Goal: Task Accomplishment & Management: Use online tool/utility

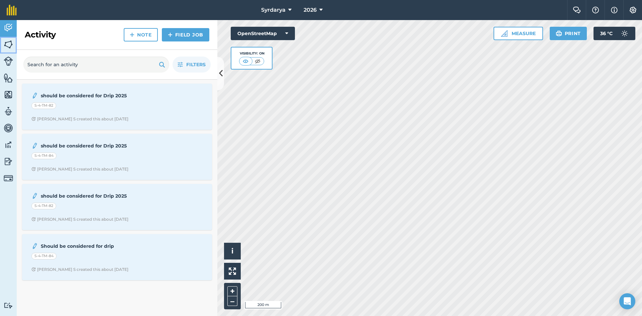
click at [10, 44] on img at bounding box center [8, 44] width 9 height 10
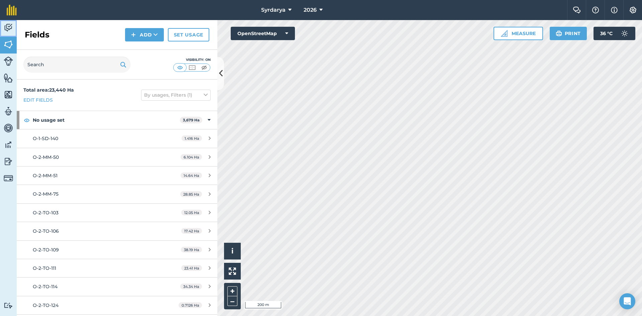
click at [9, 29] on img at bounding box center [8, 28] width 9 height 10
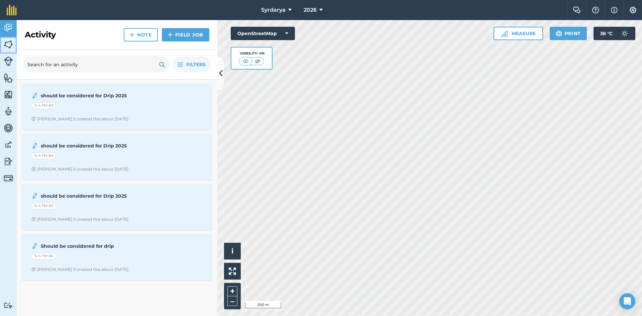
click at [9, 45] on img at bounding box center [8, 44] width 9 height 10
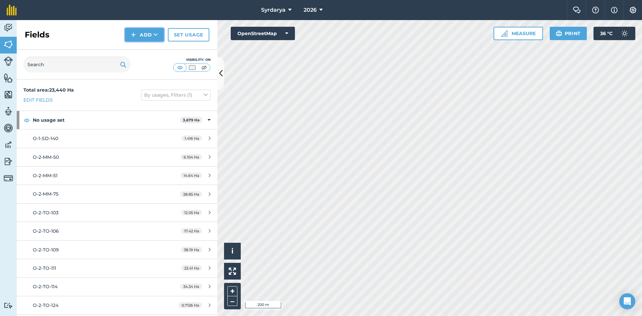
click at [157, 35] on icon at bounding box center [155, 34] width 4 height 7
click at [149, 47] on link "Draw" at bounding box center [144, 49] width 37 height 15
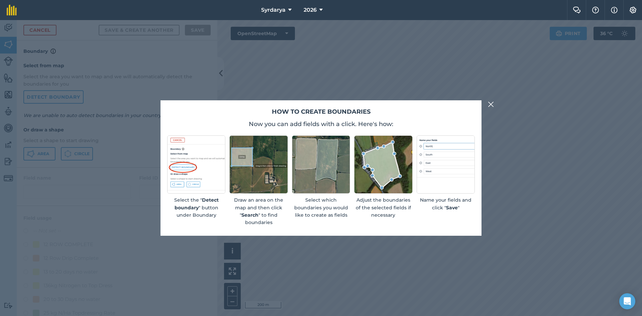
click at [490, 103] on img at bounding box center [491, 104] width 6 height 8
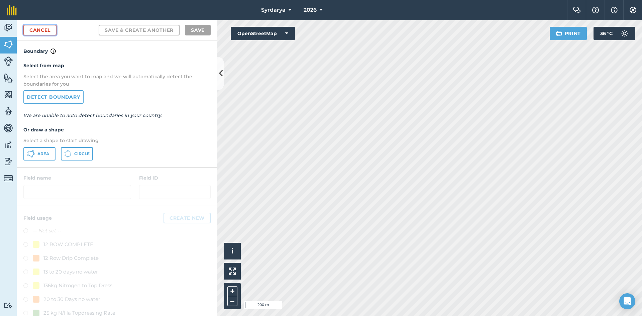
click at [37, 30] on link "Cancel" at bounding box center [39, 30] width 33 height 11
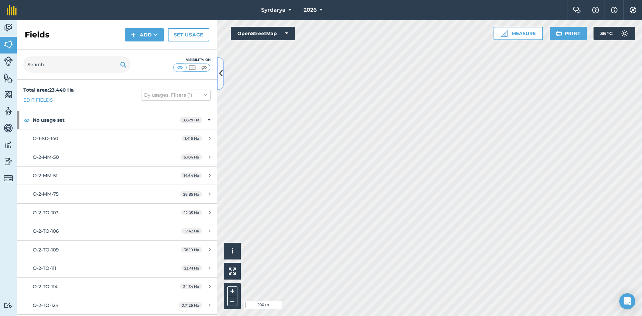
click at [219, 75] on icon at bounding box center [221, 74] width 4 height 12
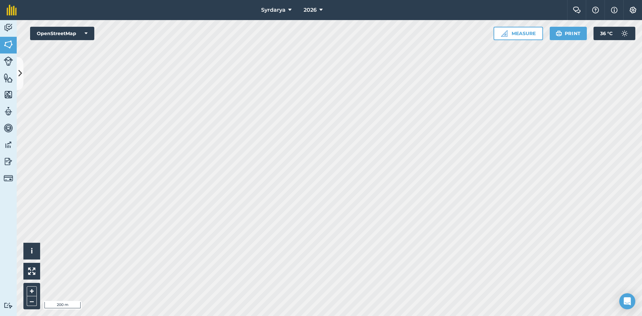
click at [454, 316] on html "Syrdarya 2026 Farm Chat Help Info Settings Syrdarya - 2026 Reproduced with the …" at bounding box center [321, 158] width 642 height 316
